Goal: Find specific page/section: Find specific page/section

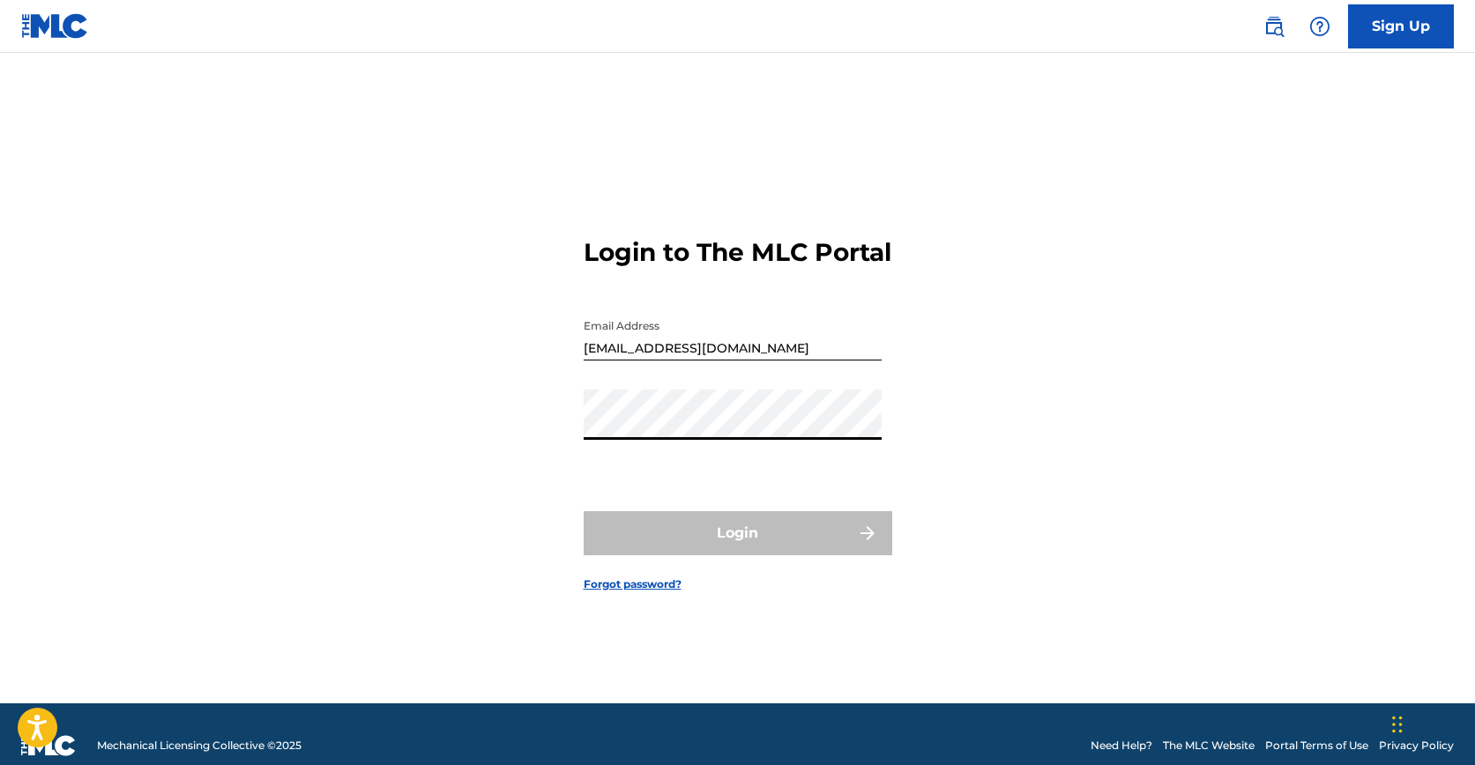
type input "[EMAIL_ADDRESS][DOMAIN_NAME]"
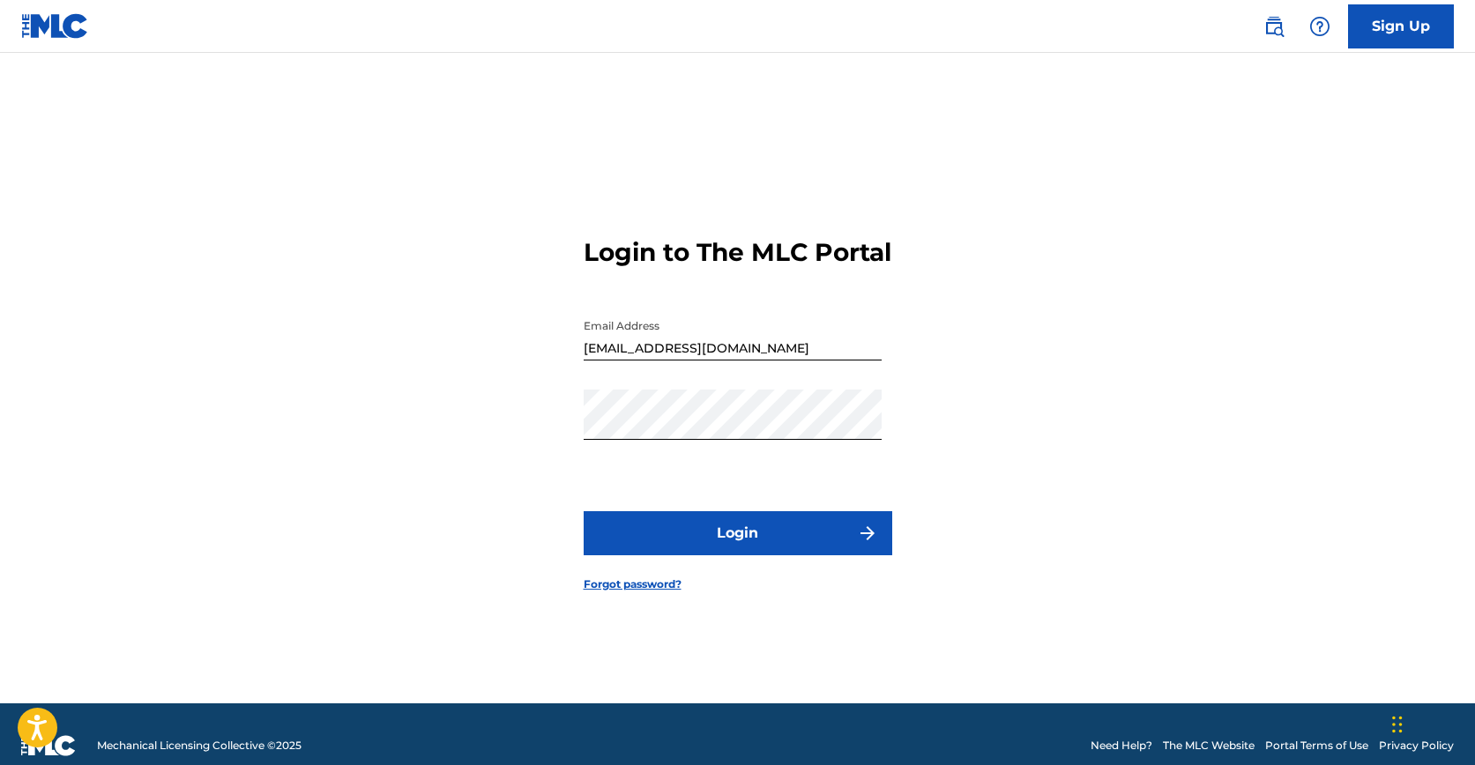
click at [719, 537] on button "Login" at bounding box center [738, 533] width 309 height 44
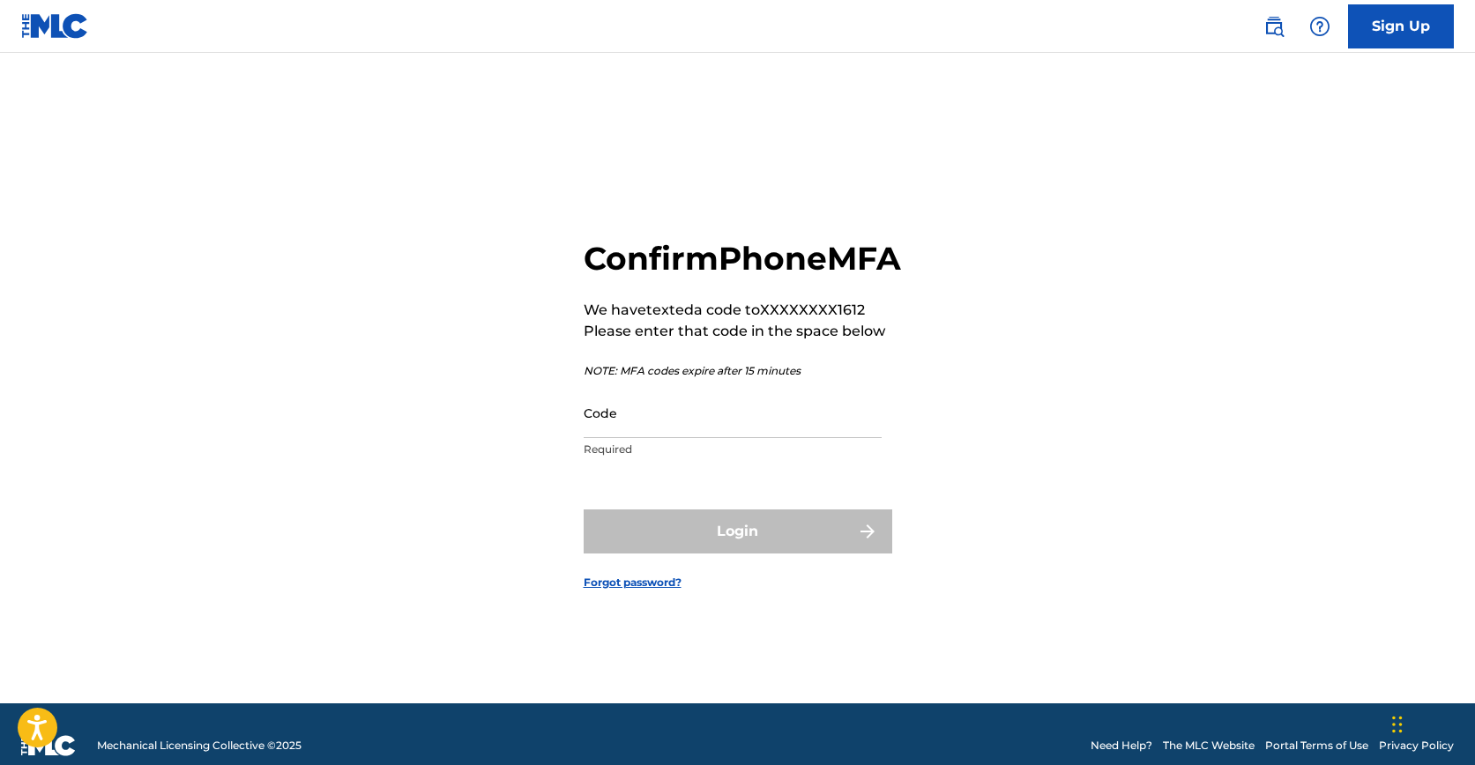
click at [652, 438] on input "Code" at bounding box center [733, 413] width 298 height 50
paste input "264643"
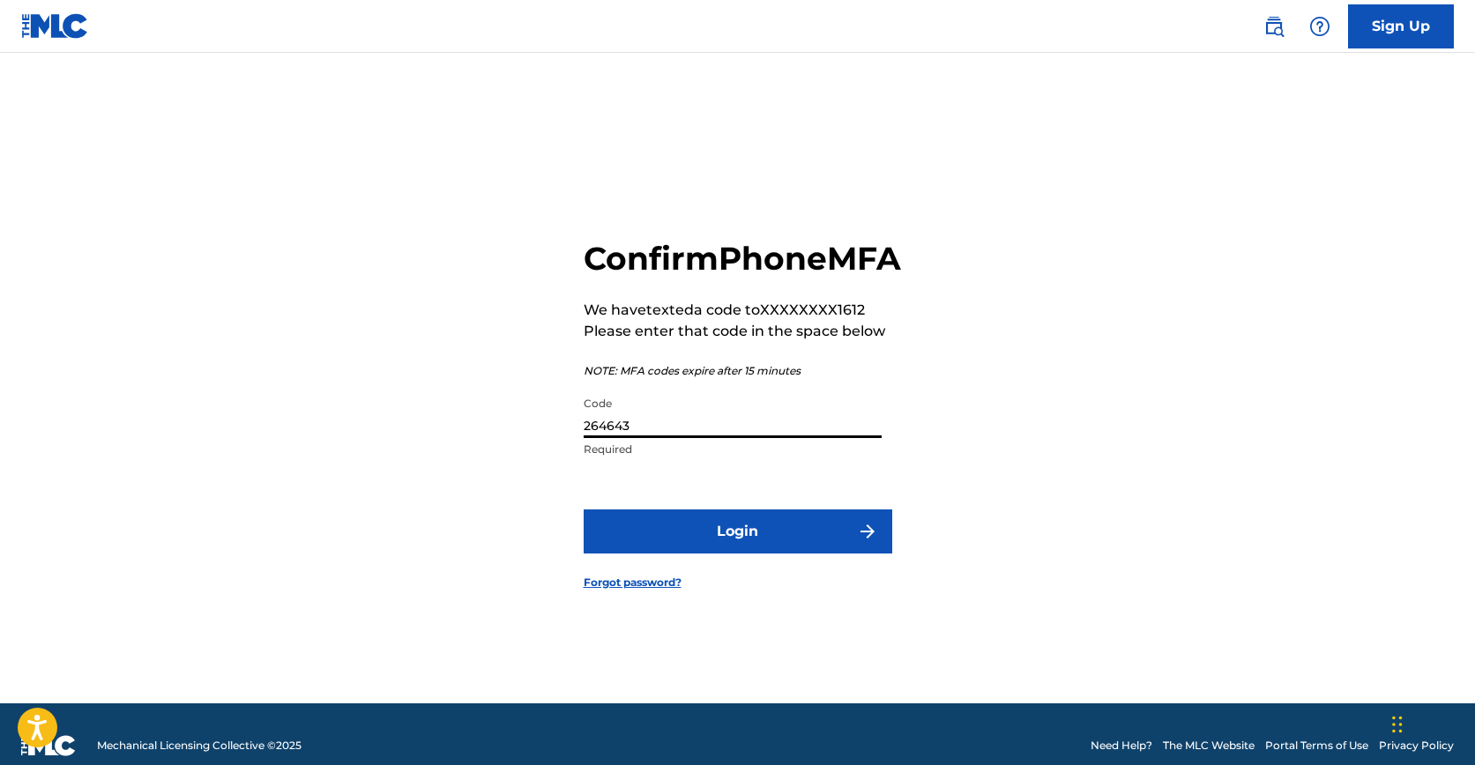
type input "264643"
click at [706, 554] on button "Login" at bounding box center [738, 532] width 309 height 44
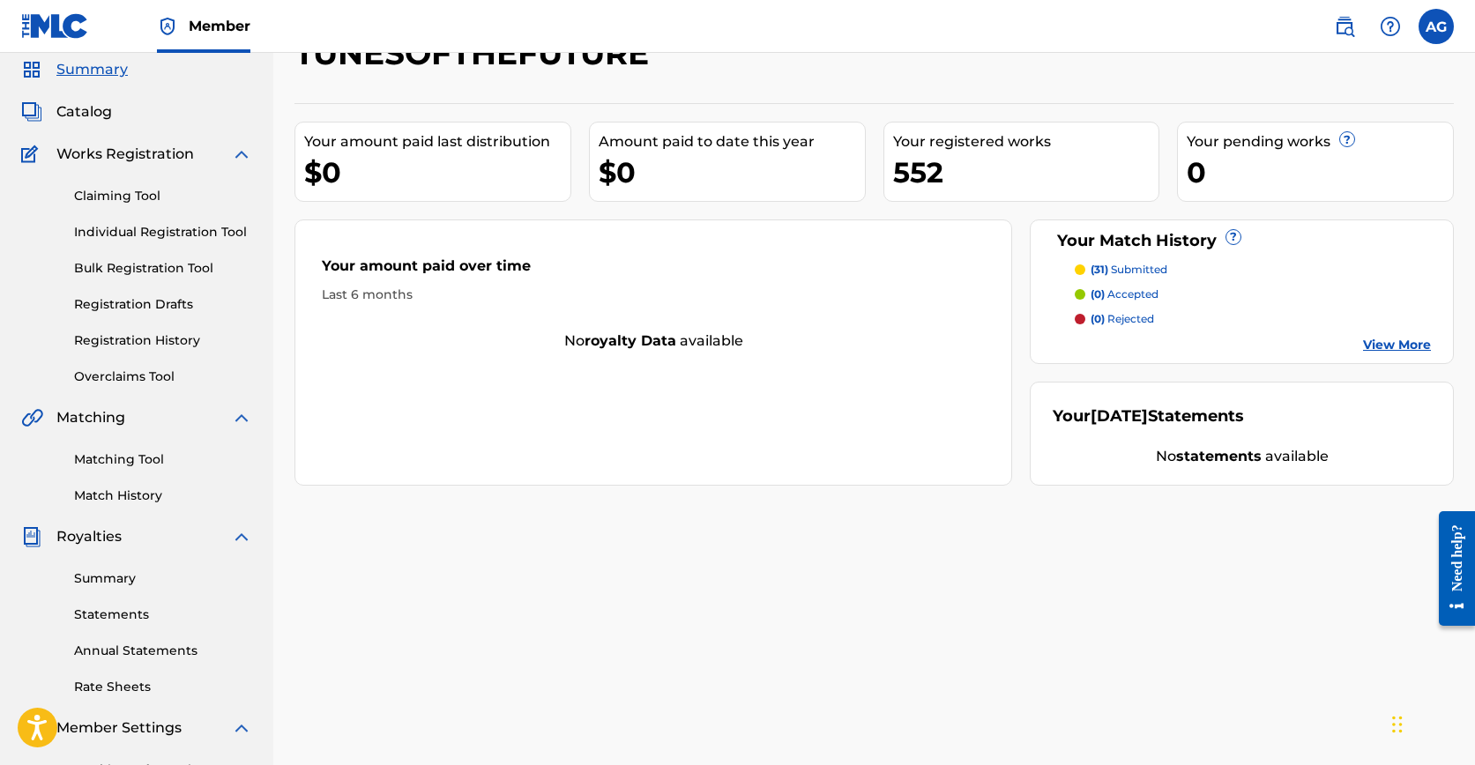
scroll to position [71, 0]
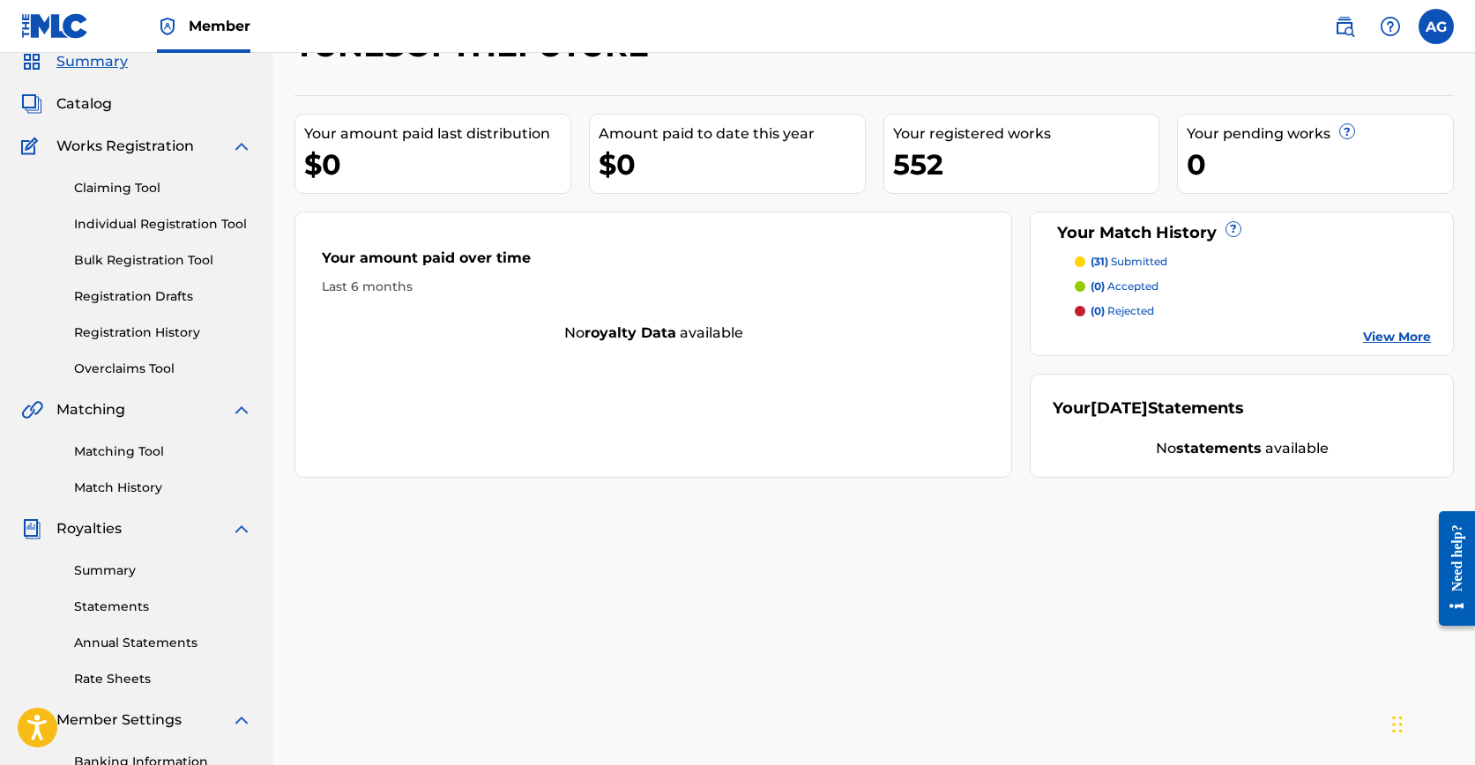
click at [114, 454] on link "Matching Tool" at bounding box center [163, 452] width 178 height 19
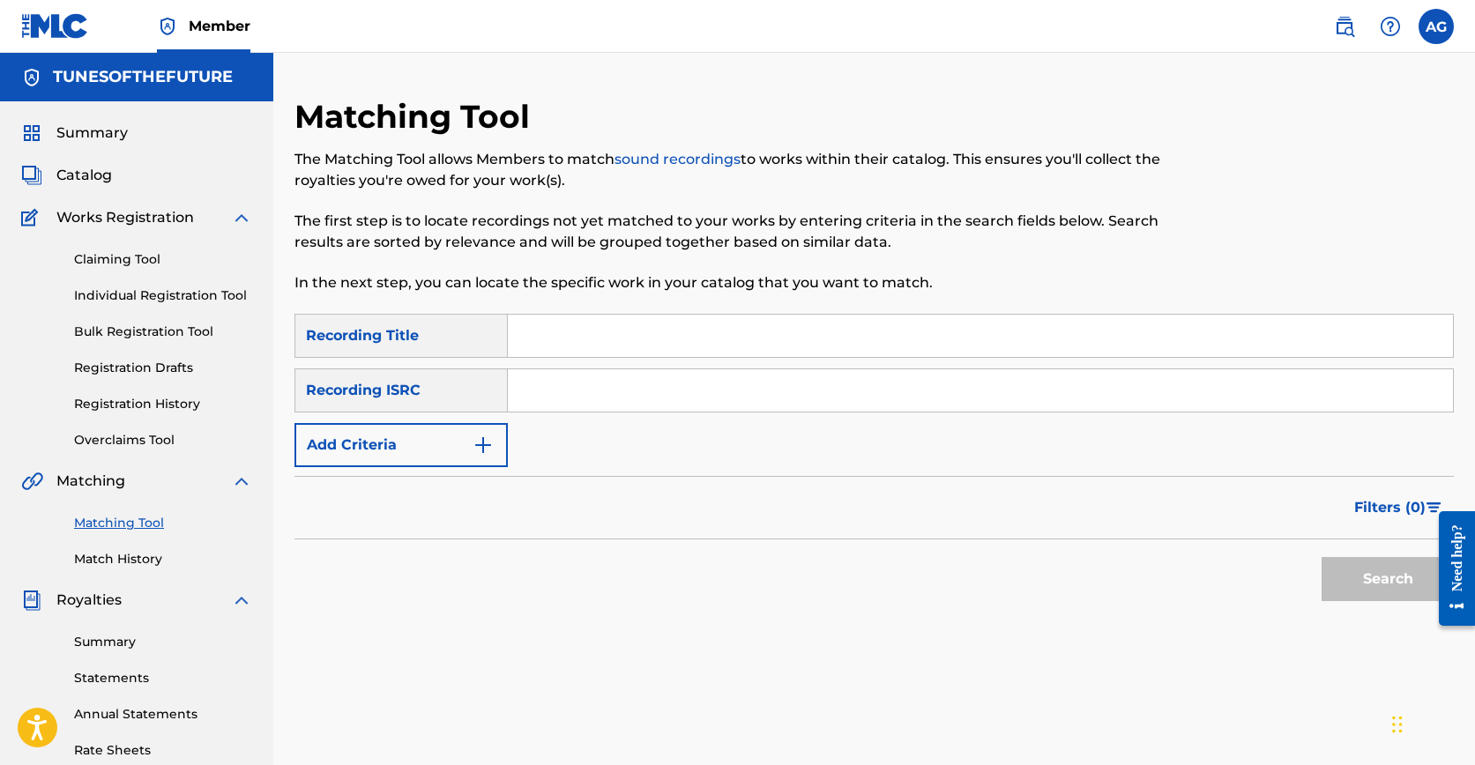
click at [110, 561] on link "Match History" at bounding box center [163, 559] width 178 height 19
